Goal: Find specific page/section: Find specific page/section

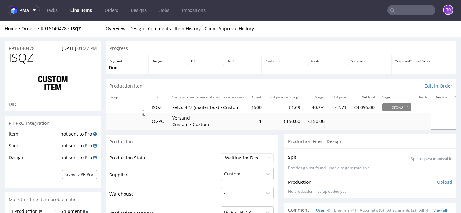
click at [420, 11] on input "text" at bounding box center [412, 10] width 48 height 10
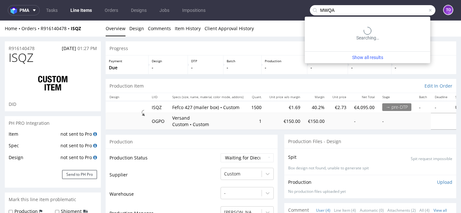
type input "MWQA"
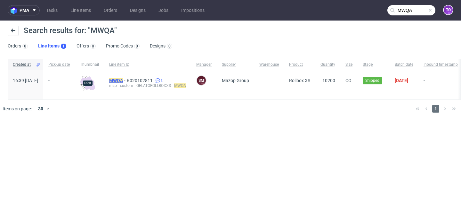
click at [123, 80] on mark "MWQA" at bounding box center [116, 80] width 14 height 5
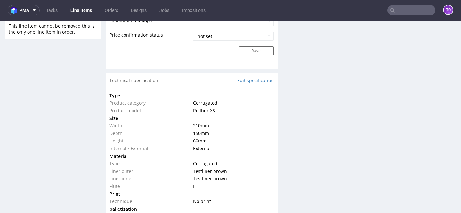
scroll to position [582, 0]
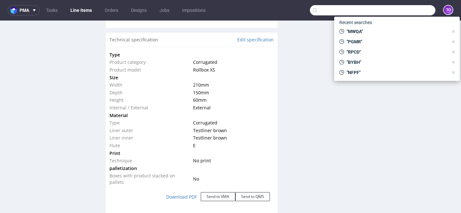
click at [403, 10] on input "text" at bounding box center [373, 10] width 126 height 10
paste input "EVTD"
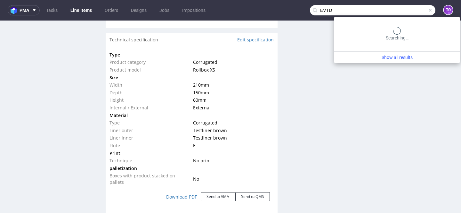
type input "EVTD"
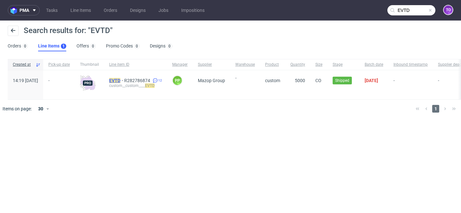
click at [120, 82] on mark "EVTD" at bounding box center [114, 80] width 11 height 5
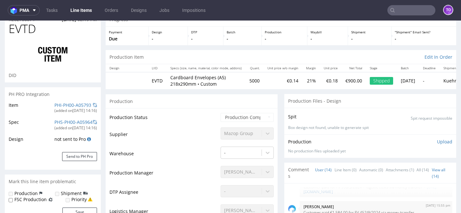
scroll to position [63, 0]
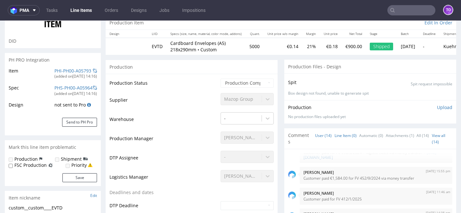
click at [339, 136] on link "Line Item (0)" at bounding box center [346, 135] width 22 height 14
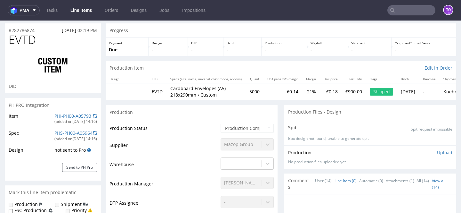
scroll to position [0, 0]
